Goal: Navigation & Orientation: Find specific page/section

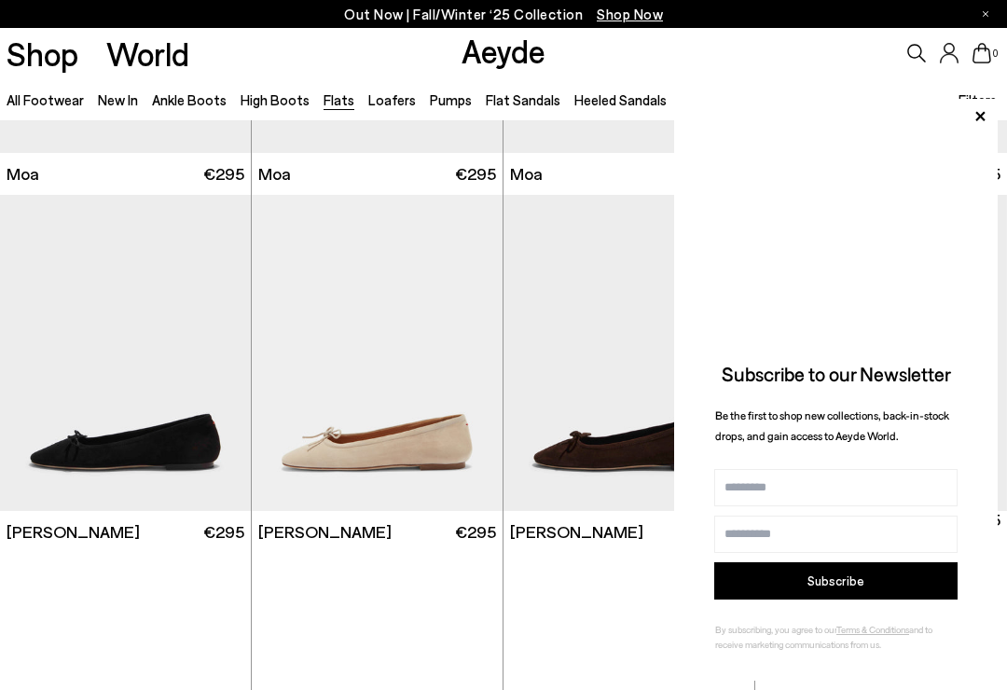
scroll to position [3146, 0]
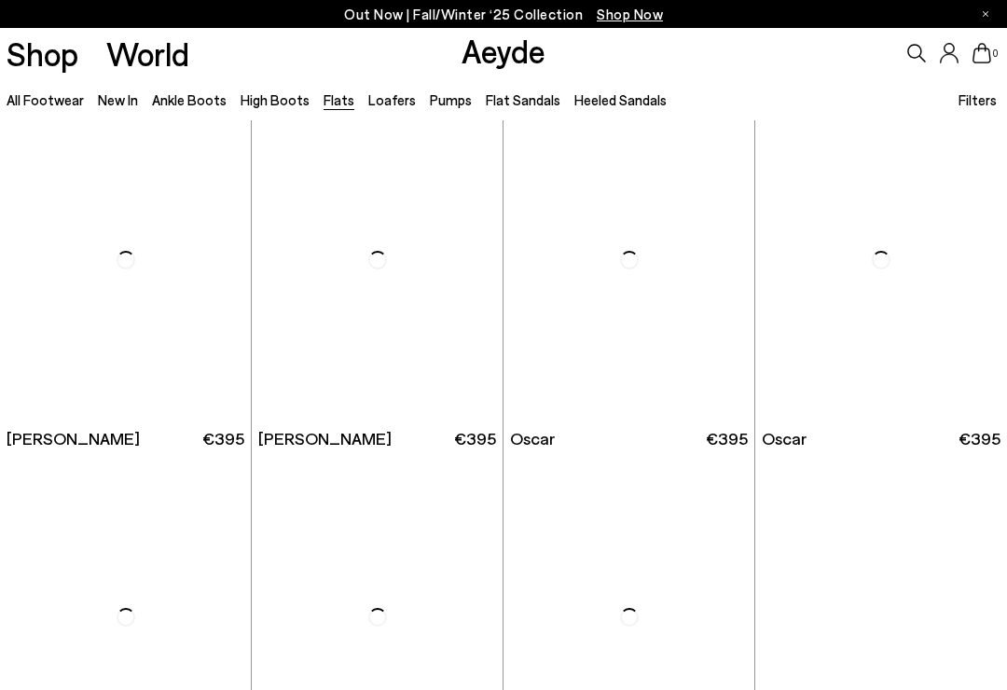
scroll to position [7172, 0]
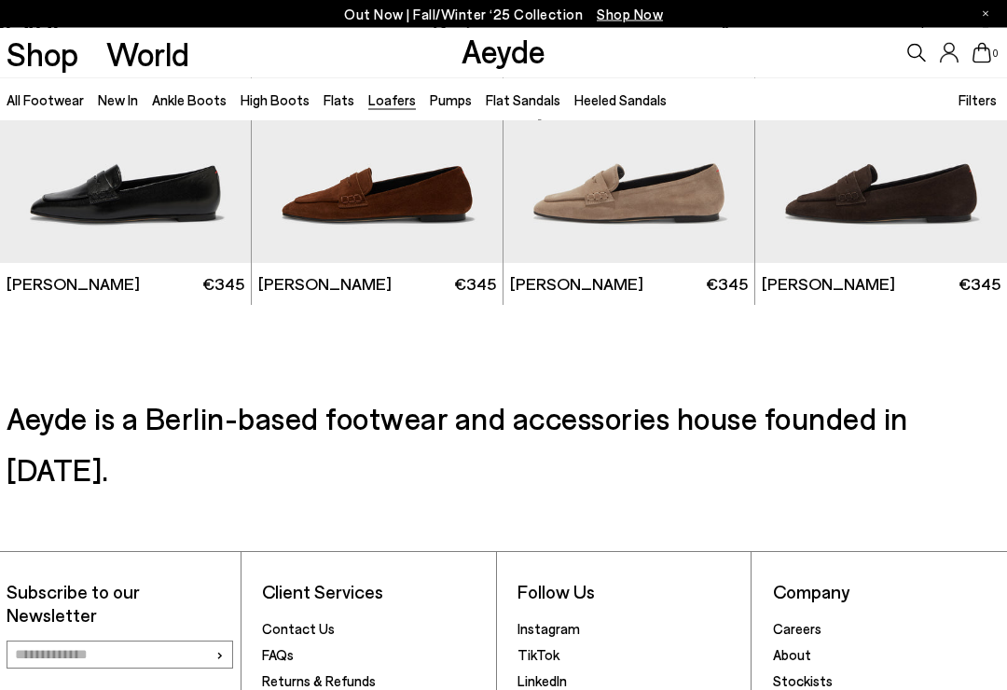
scroll to position [2678, 0]
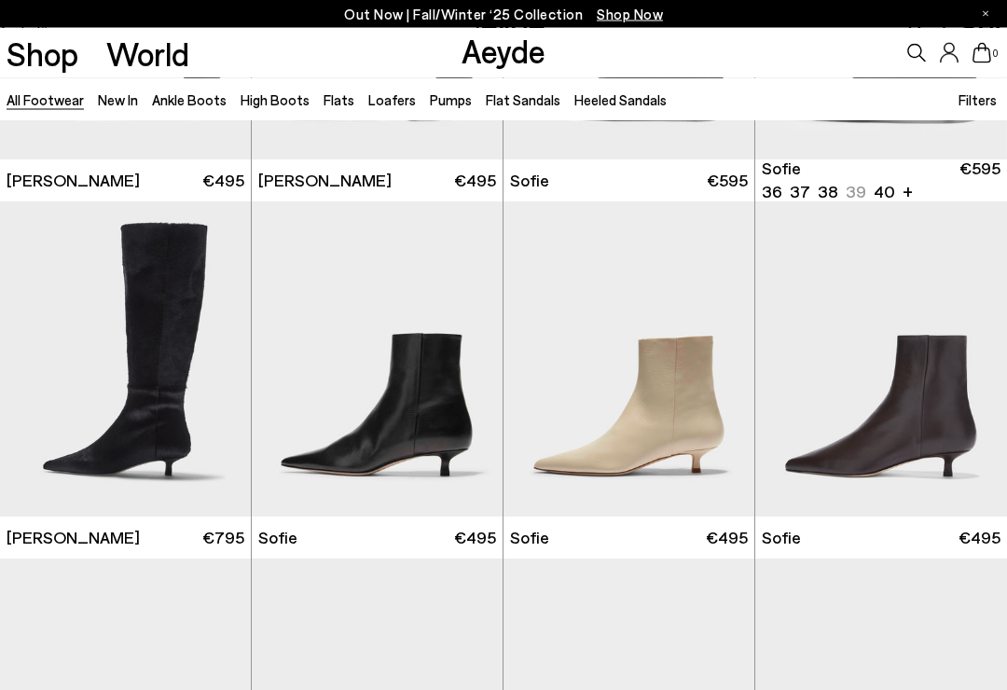
scroll to position [4355, 0]
